Goal: Transaction & Acquisition: Purchase product/service

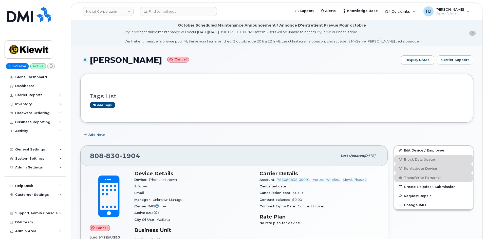
scroll to position [25, 0]
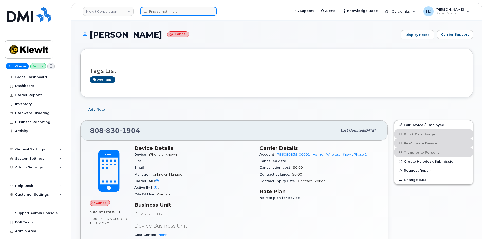
click at [182, 11] on input at bounding box center [178, 11] width 77 height 9
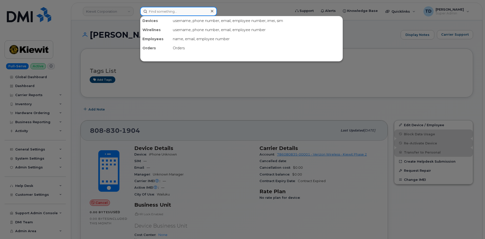
paste input "[PERSON_NAME][EMAIL_ADDRESS][PERSON_NAME][PERSON_NAME][DOMAIN_NAME]"
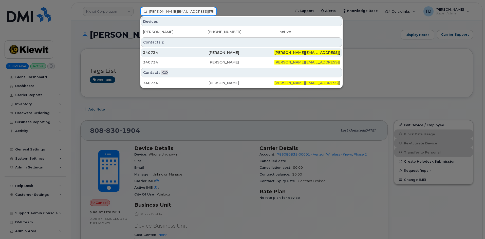
type input "[PERSON_NAME][EMAIL_ADDRESS][PERSON_NAME][PERSON_NAME][DOMAIN_NAME]"
click at [227, 50] on div "[PERSON_NAME]" at bounding box center [241, 52] width 66 height 9
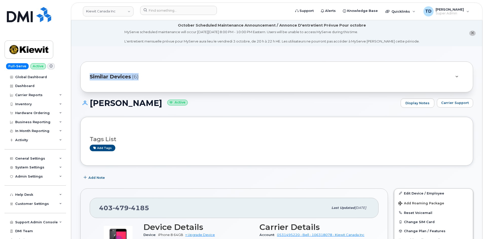
drag, startPoint x: 156, startPoint y: 74, endPoint x: 85, endPoint y: 73, distance: 70.6
click at [85, 73] on div "Similar Devices (6)" at bounding box center [276, 77] width 392 height 31
drag, startPoint x: 87, startPoint y: 75, endPoint x: 142, endPoint y: 76, distance: 55.5
click at [142, 76] on div "Similar Devices (6)" at bounding box center [276, 77] width 392 height 31
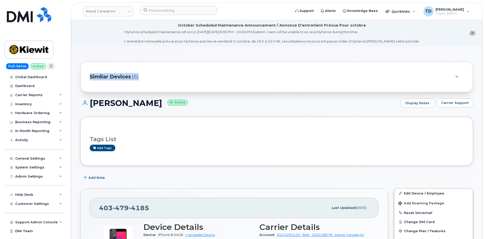
click at [142, 76] on div "Similar Devices (6)" at bounding box center [270, 77] width 360 height 12
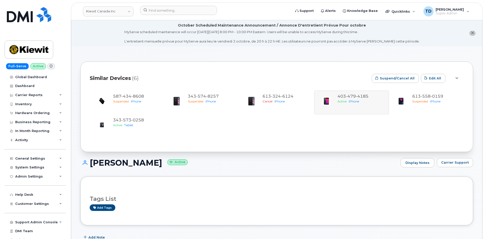
click at [144, 75] on div "Similar Devices (6)" at bounding box center [229, 78] width 278 height 15
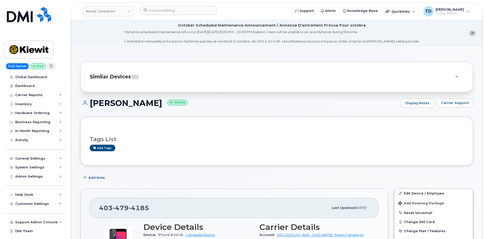
click at [193, 75] on div "Similar Devices (6)" at bounding box center [270, 77] width 360 height 12
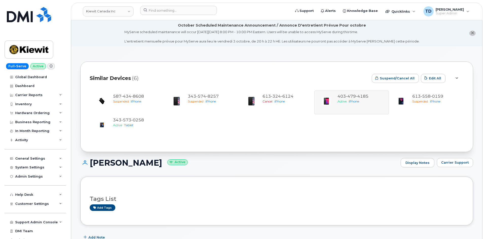
click at [194, 75] on div "Similar Devices (6)" at bounding box center [229, 78] width 278 height 15
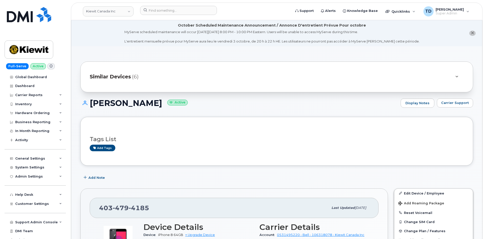
click at [195, 75] on div "Similar Devices (6)" at bounding box center [270, 77] width 360 height 12
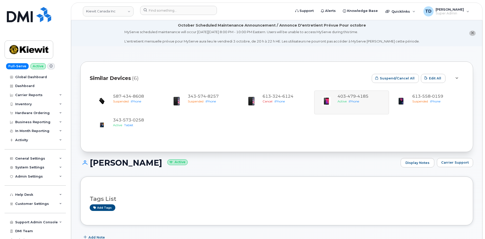
click at [195, 75] on div "Similar Devices (6)" at bounding box center [229, 78] width 278 height 15
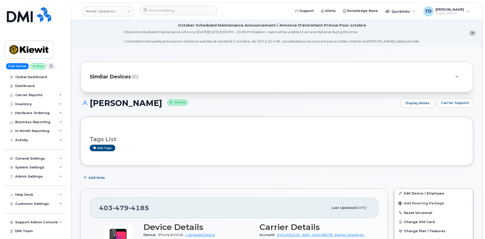
click at [197, 74] on div "Similar Devices (6)" at bounding box center [270, 77] width 360 height 12
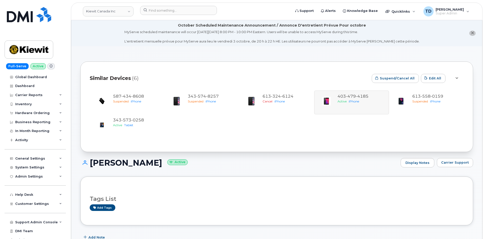
click at [197, 74] on div "Similar Devices (6)" at bounding box center [229, 78] width 278 height 15
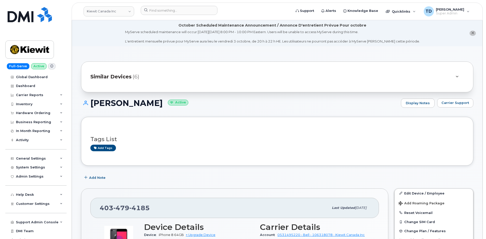
scroll to position [25, 0]
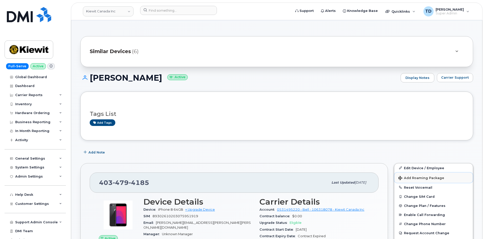
click at [417, 180] on button "Add Roaming Package" at bounding box center [433, 178] width 78 height 10
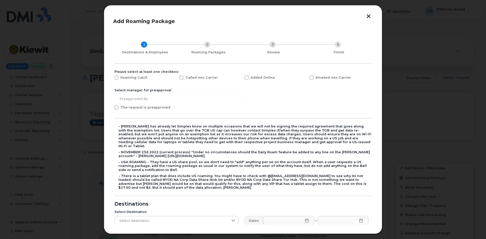
click at [144, 108] on span "The request is preapproved" at bounding box center [146, 108] width 50 height 4
click at [111, 108] on input "The request is preapproved" at bounding box center [109, 107] width 3 height 3
click at [144, 108] on span "The request is preapproved" at bounding box center [146, 108] width 50 height 4
click at [111, 108] on input "The request is preapproved" at bounding box center [109, 107] width 3 height 3
checkbox input "false"
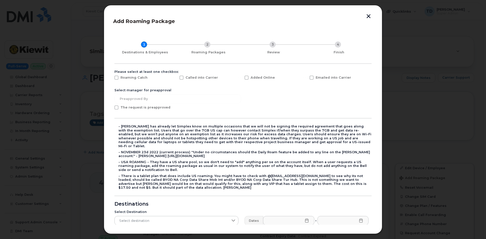
click at [140, 79] on span "Roaming Catch" at bounding box center [134, 78] width 27 height 4
click at [111, 78] on input "Roaming Catch" at bounding box center [109, 77] width 3 height 3
checkbox input "true"
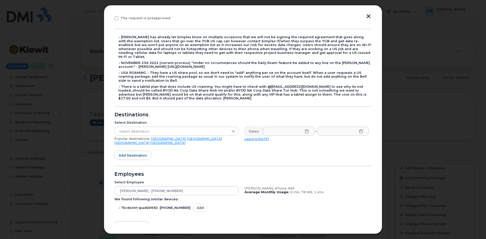
scroll to position [101, 0]
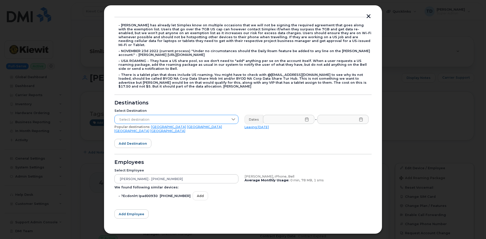
click at [223, 115] on span "Select destination" at bounding box center [172, 119] width 114 height 9
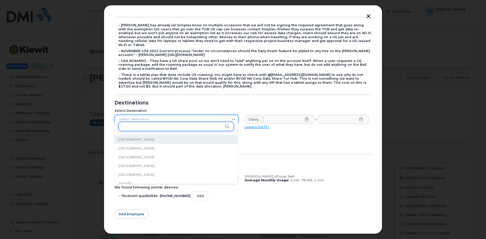
click at [176, 128] on input "text" at bounding box center [175, 126] width 115 height 9
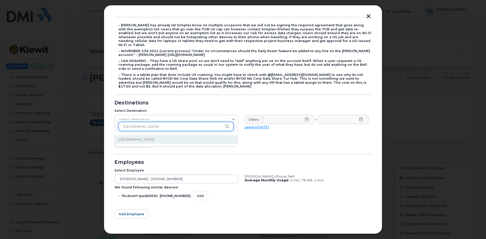
type input "mexico"
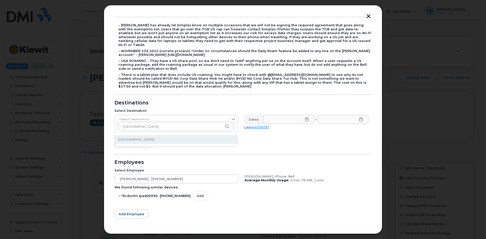
click at [198, 139] on li "Mexico" at bounding box center [175, 139] width 123 height 9
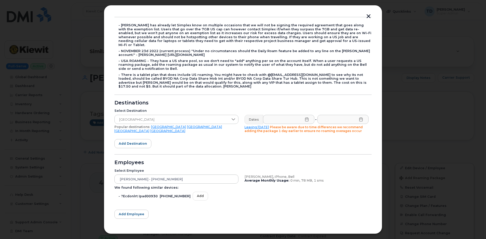
click at [305, 117] on icon at bounding box center [306, 119] width 3 height 4
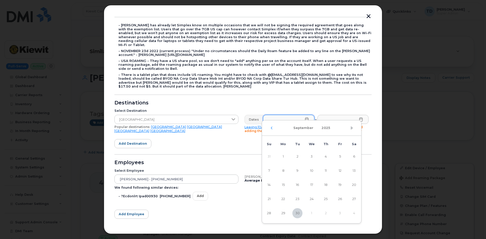
click at [351, 129] on icon "Next Month" at bounding box center [351, 128] width 3 height 4
click at [350, 157] on span "4" at bounding box center [354, 157] width 10 height 10
type input "10/04/2025"
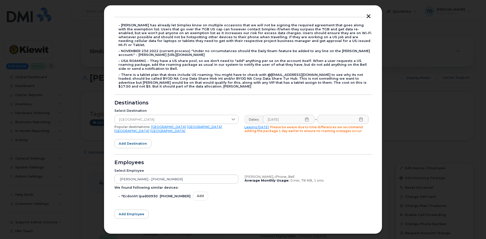
click at [361, 117] on icon at bounding box center [361, 119] width 4 height 4
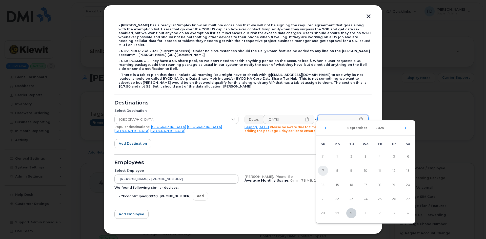
click at [327, 170] on span "7" at bounding box center [323, 171] width 10 height 10
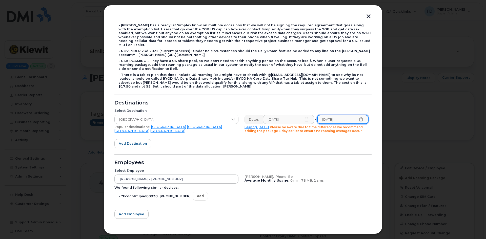
click at [362, 115] on input "09/07/2025" at bounding box center [342, 119] width 51 height 9
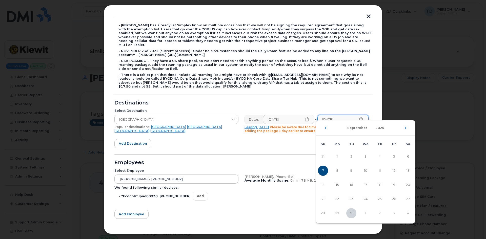
click at [408, 128] on div "September 2025" at bounding box center [365, 128] width 99 height 15
click at [406, 128] on icon "Next Month" at bounding box center [405, 128] width 3 height 4
click at [351, 167] on span "7" at bounding box center [351, 171] width 10 height 10
type input "10/07/2025"
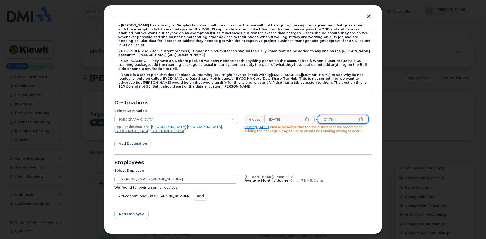
scroll to position [120, 0]
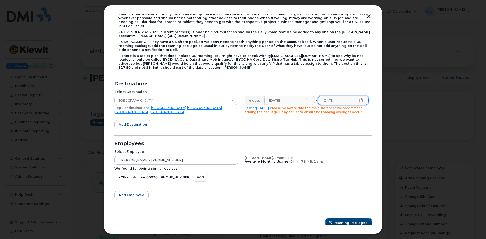
click at [361, 218] on button "Roaming Packages" at bounding box center [349, 222] width 46 height 9
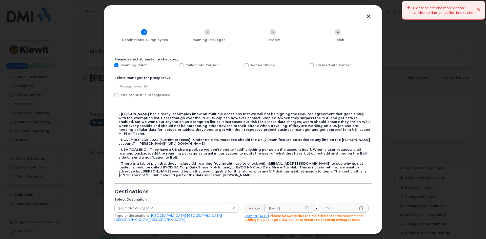
scroll to position [0, 0]
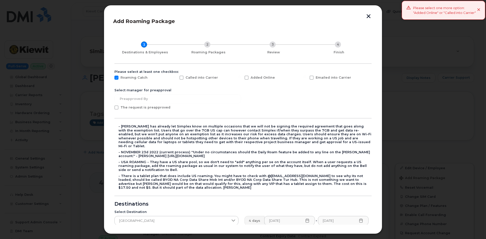
click at [242, 79] on div "Added Online" at bounding box center [274, 79] width 65 height 13
click at [245, 80] on span at bounding box center [247, 78] width 4 height 4
click at [241, 78] on input "Added Online" at bounding box center [239, 77] width 3 height 3
checkbox input "true"
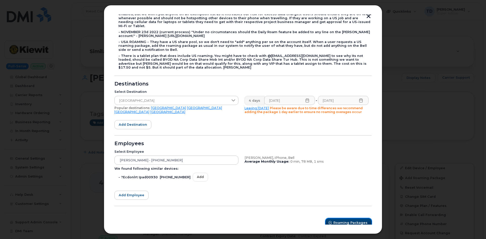
click at [358, 221] on span "Roaming Packages" at bounding box center [350, 223] width 34 height 5
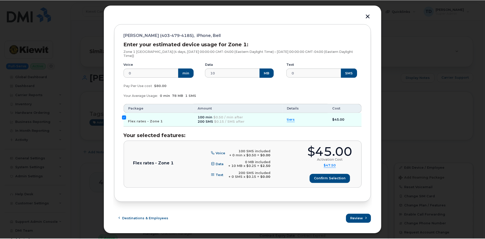
scroll to position [52, 0]
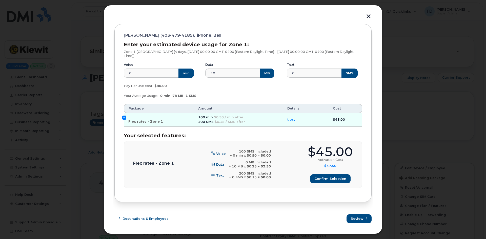
click at [371, 16] on button "button" at bounding box center [369, 16] width 8 height 5
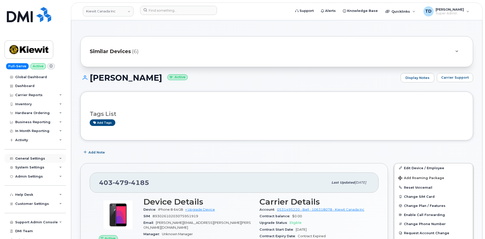
click at [34, 161] on div "General Settings" at bounding box center [35, 158] width 61 height 9
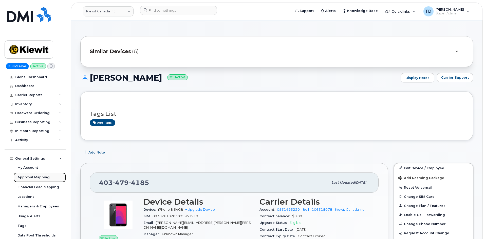
click at [44, 178] on div "Approval Mapping" at bounding box center [33, 177] width 32 height 5
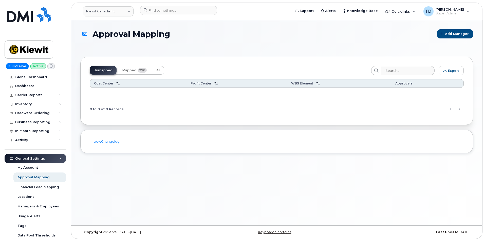
drag, startPoint x: 157, startPoint y: 68, endPoint x: 194, endPoint y: 74, distance: 37.8
click at [157, 68] on button "All" at bounding box center [158, 70] width 12 height 9
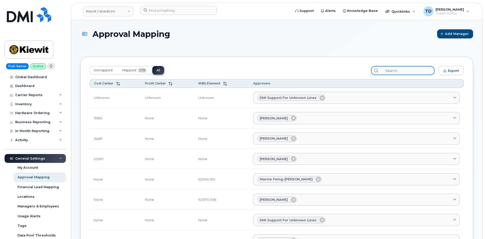
click at [409, 69] on input "search" at bounding box center [407, 70] width 54 height 9
paste input "105384.1908"
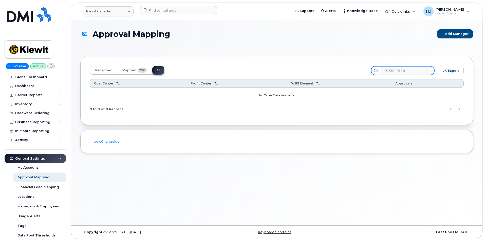
type input "105384.1908"
click at [178, 11] on input at bounding box center [178, 10] width 77 height 9
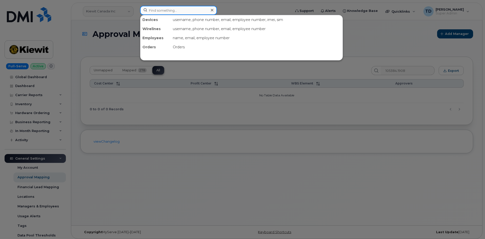
paste input "Brian Gardner"
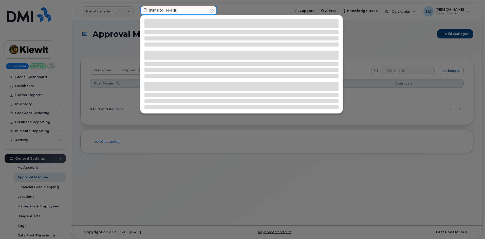
type input "Brian Gardner"
click at [374, 47] on div at bounding box center [242, 119] width 485 height 239
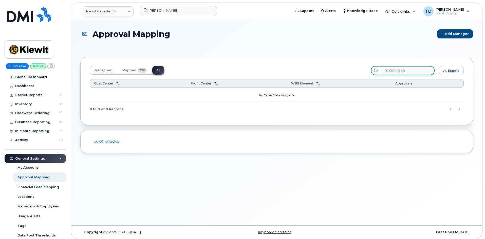
drag, startPoint x: 416, startPoint y: 70, endPoint x: 359, endPoint y: 71, distance: 57.5
click at [359, 71] on div "Unmapped Mapped 278 All 105384.1908 Export" at bounding box center [277, 70] width 374 height 9
paste input "Brian Gardner"
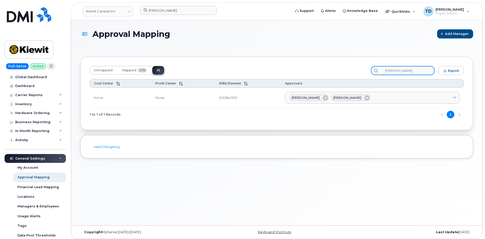
type input "Brian Gardner"
drag, startPoint x: 249, startPoint y: 99, endPoint x: 214, endPoint y: 102, distance: 35.1
click at [214, 102] on tr "None None 105384.1910 Brian Gardner Kaia Myers Adrien AGUI EBOI ADRIEN.AGUIEBOI…" at bounding box center [277, 98] width 374 height 21
copy tr "105384.1910"
drag, startPoint x: 413, startPoint y: 70, endPoint x: 381, endPoint y: 71, distance: 32.2
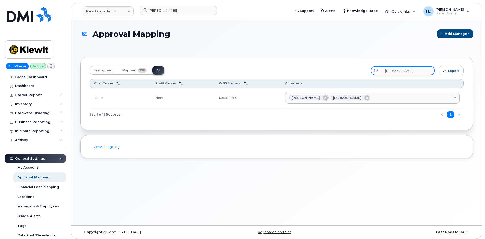
click at [381, 71] on div "Brian Gardner" at bounding box center [403, 70] width 64 height 9
drag, startPoint x: 224, startPoint y: 97, endPoint x: 255, endPoint y: 97, distance: 31.4
click at [255, 97] on td "105384.1910" at bounding box center [248, 98] width 66 height 21
copy td "105384.1910"
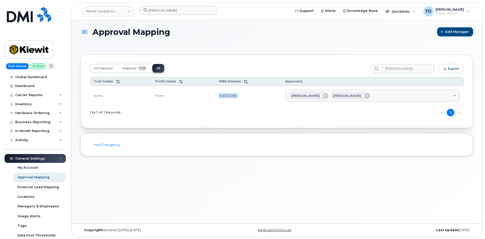
scroll to position [3, 0]
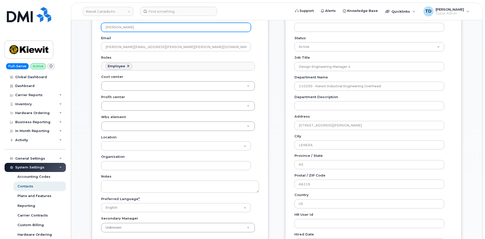
scroll to position [127, 0]
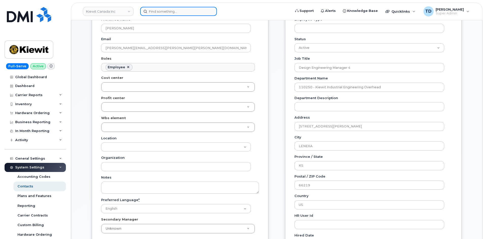
click at [199, 9] on input at bounding box center [178, 11] width 77 height 9
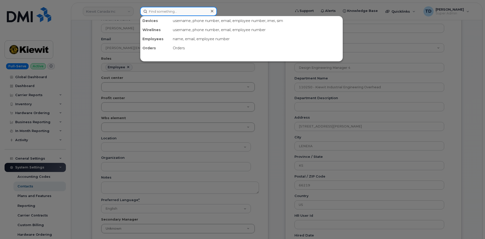
paste input "361-550-0571"
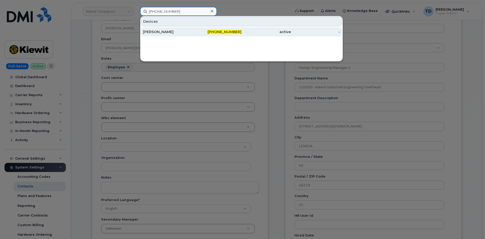
type input "361-550-0571"
click at [225, 31] on span "[PHONE_NUMBER]" at bounding box center [224, 32] width 34 height 5
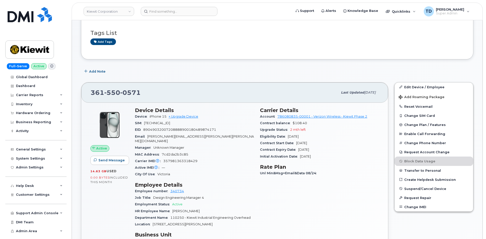
scroll to position [76, 0]
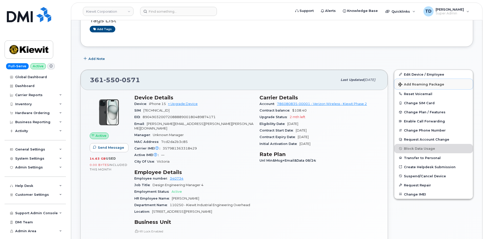
click at [426, 83] on span "Add Roaming Package" at bounding box center [421, 85] width 46 height 5
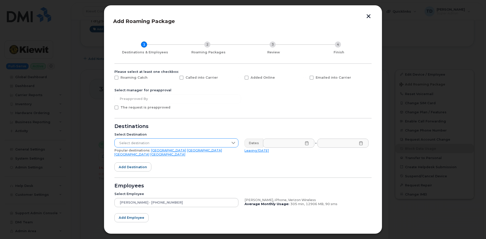
click at [226, 140] on span "Select destination" at bounding box center [172, 143] width 114 height 9
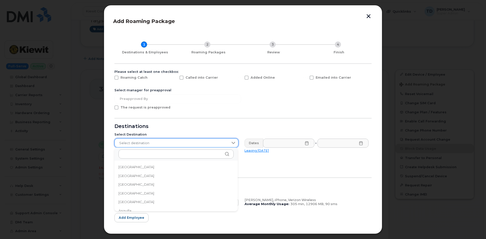
click at [226, 140] on span "Select destination" at bounding box center [172, 143] width 114 height 9
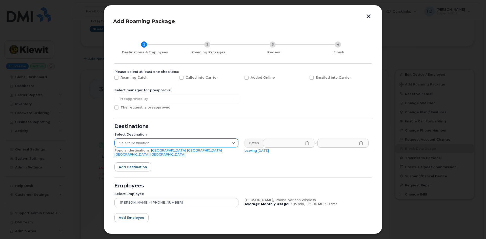
click at [227, 138] on div "Select destination" at bounding box center [176, 142] width 124 height 9
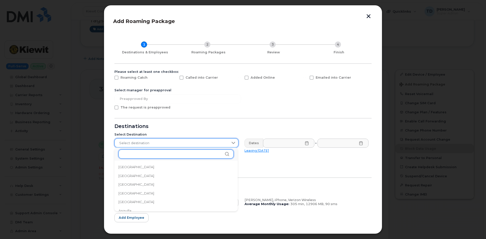
click at [185, 152] on input "text" at bounding box center [175, 154] width 115 height 9
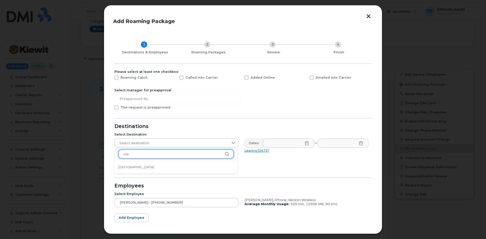
type input "m"
type input "u"
type input "mexic"
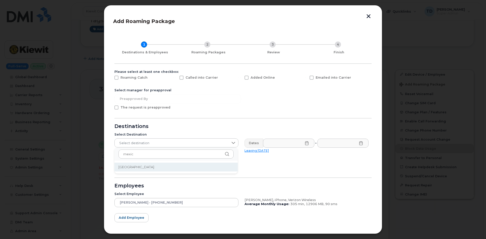
click at [139, 164] on li "Mexico" at bounding box center [175, 167] width 123 height 9
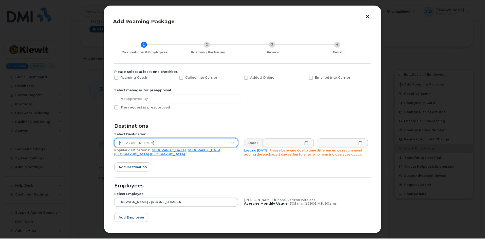
scroll to position [25, 0]
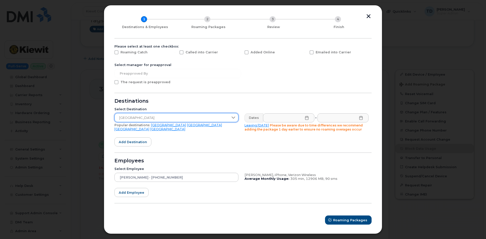
click at [371, 17] on button "button" at bounding box center [369, 16] width 8 height 5
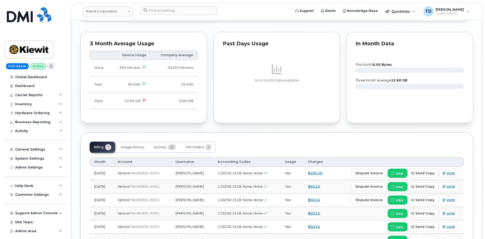
scroll to position [532, 0]
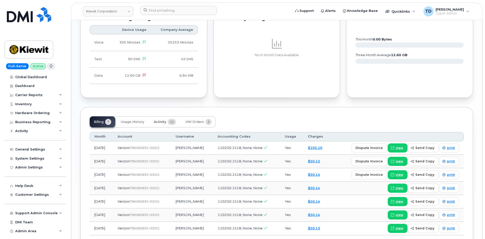
click at [165, 120] on span "Activity" at bounding box center [160, 122] width 12 height 4
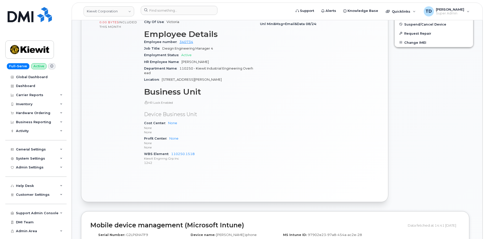
scroll to position [76, 0]
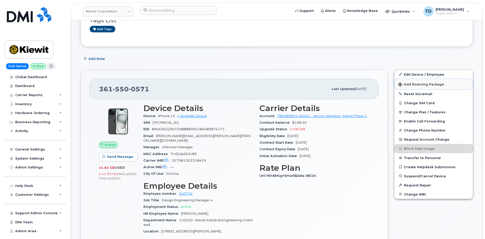
click at [414, 86] on button "Add Roaming Package" at bounding box center [433, 84] width 78 height 10
